Goal: Transaction & Acquisition: Purchase product/service

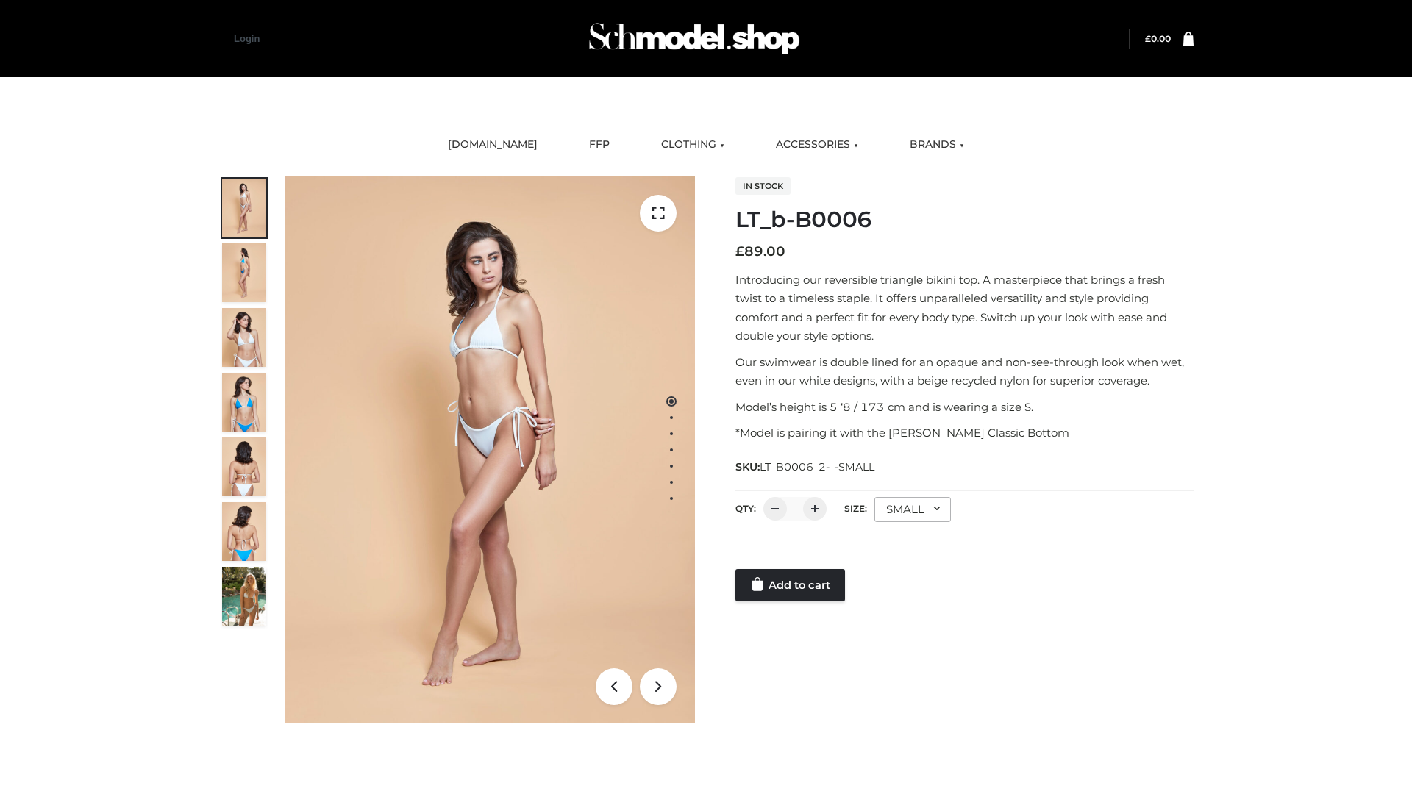
click at [791, 585] on link "Add to cart" at bounding box center [790, 585] width 110 height 32
